Goal: Information Seeking & Learning: Learn about a topic

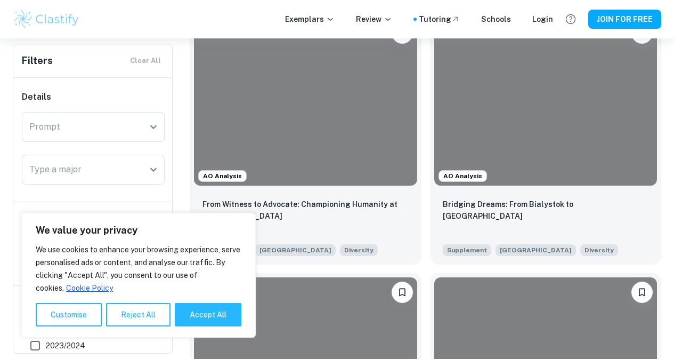
scroll to position [276, 0]
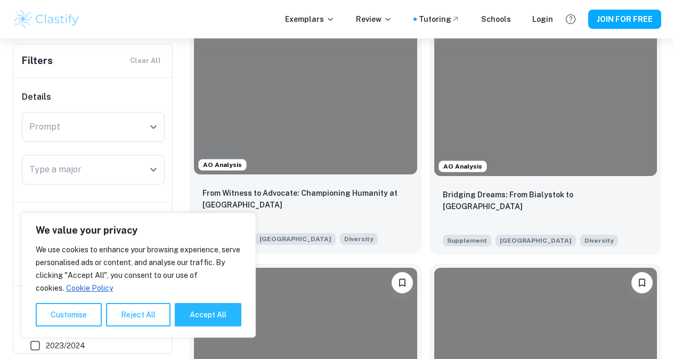
click at [275, 86] on div at bounding box center [305, 90] width 223 height 167
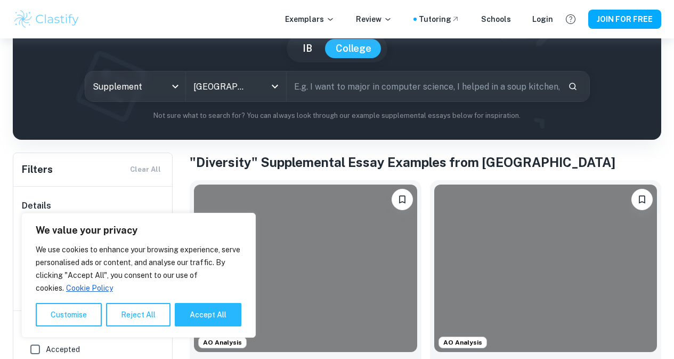
scroll to position [226, 0]
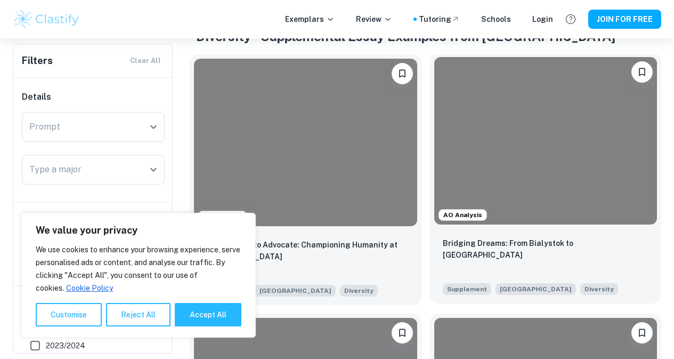
click at [434, 134] on div at bounding box center [545, 140] width 223 height 167
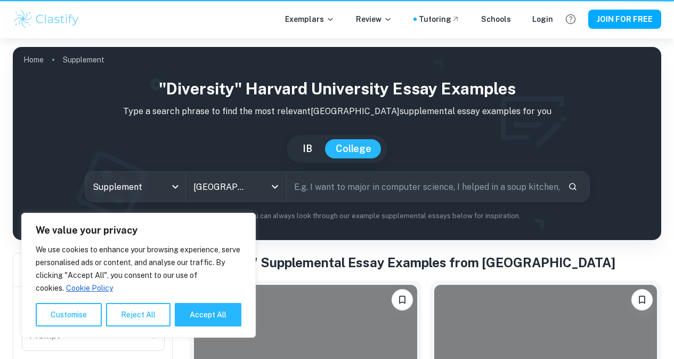
scroll to position [226, 0]
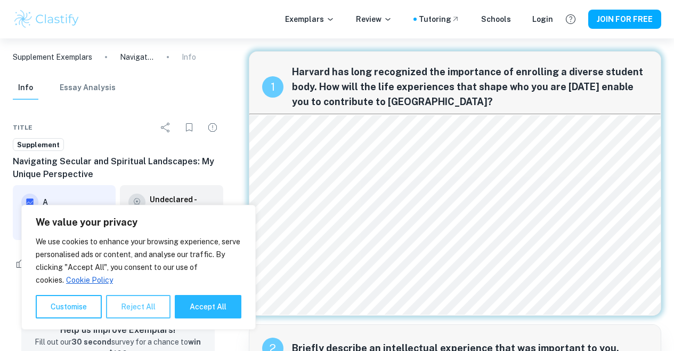
click at [149, 305] on button "Reject All" at bounding box center [138, 306] width 64 height 23
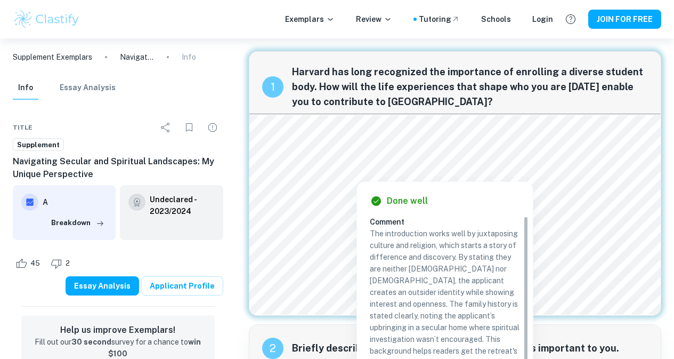
click at [514, 165] on div at bounding box center [462, 157] width 419 height 21
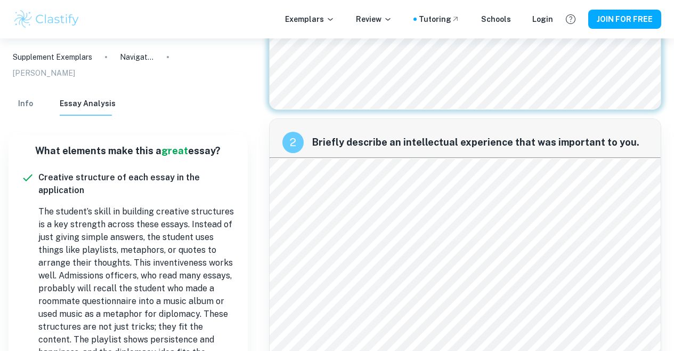
scroll to position [223, 0]
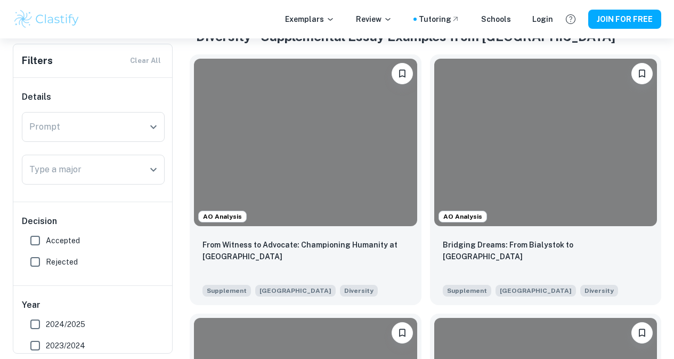
scroll to position [433, 0]
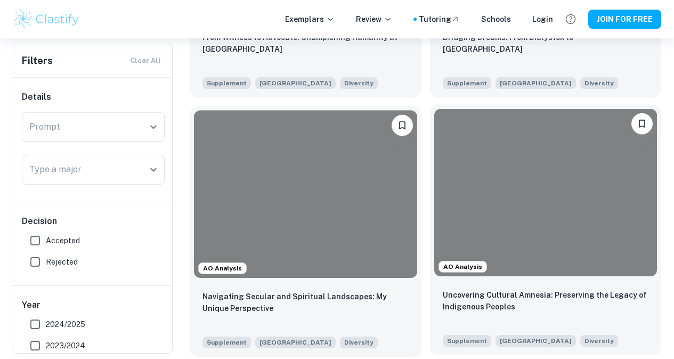
click at [434, 151] on div at bounding box center [545, 192] width 223 height 167
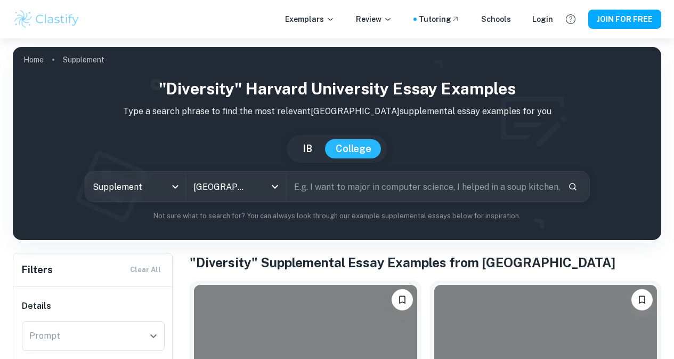
scroll to position [433, 0]
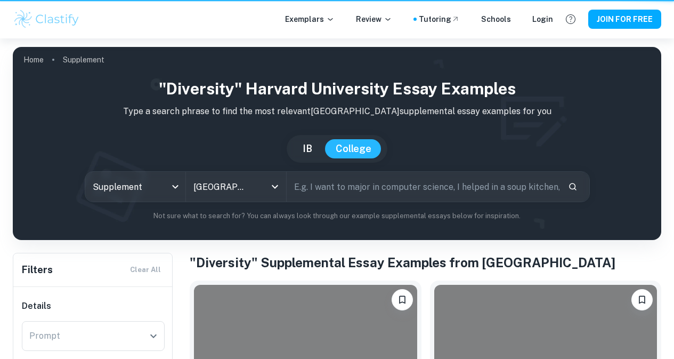
scroll to position [433, 0]
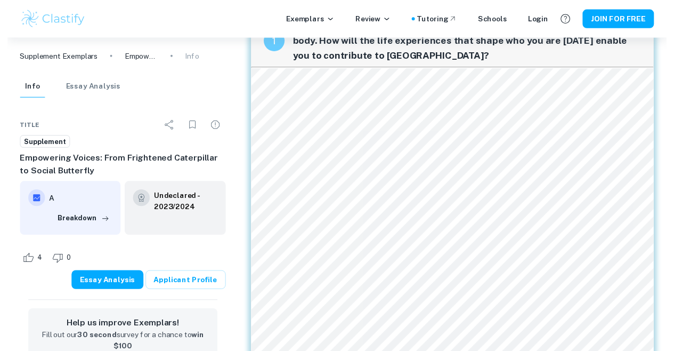
scroll to position [27, 0]
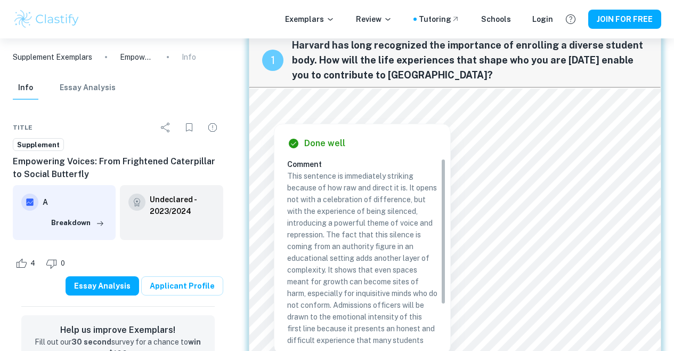
click at [384, 96] on div at bounding box center [465, 102] width 424 height 16
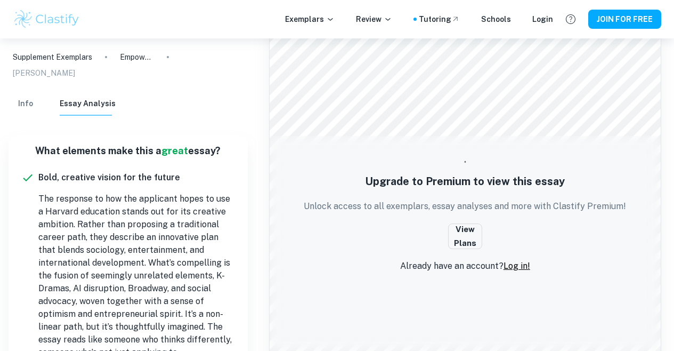
scroll to position [0, 0]
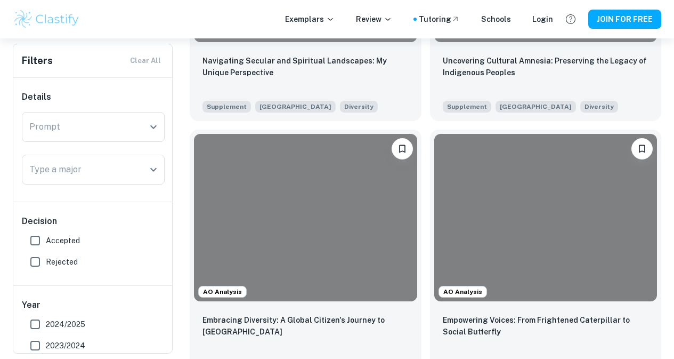
scroll to position [671, 0]
